Goal: Browse casually: Explore the website without a specific task or goal

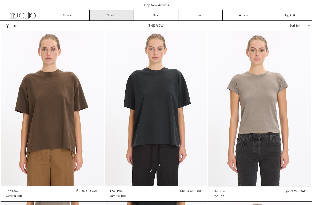
click at [105, 13] on link "New In" at bounding box center [112, 15] width 45 height 10
click at [99, 17] on link "New In" at bounding box center [112, 15] width 45 height 10
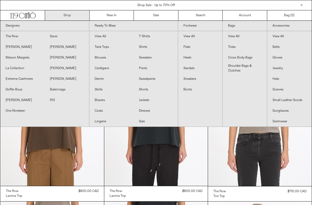
click at [67, 17] on link "Shop" at bounding box center [67, 15] width 45 height 10
